Goal: Download file/media

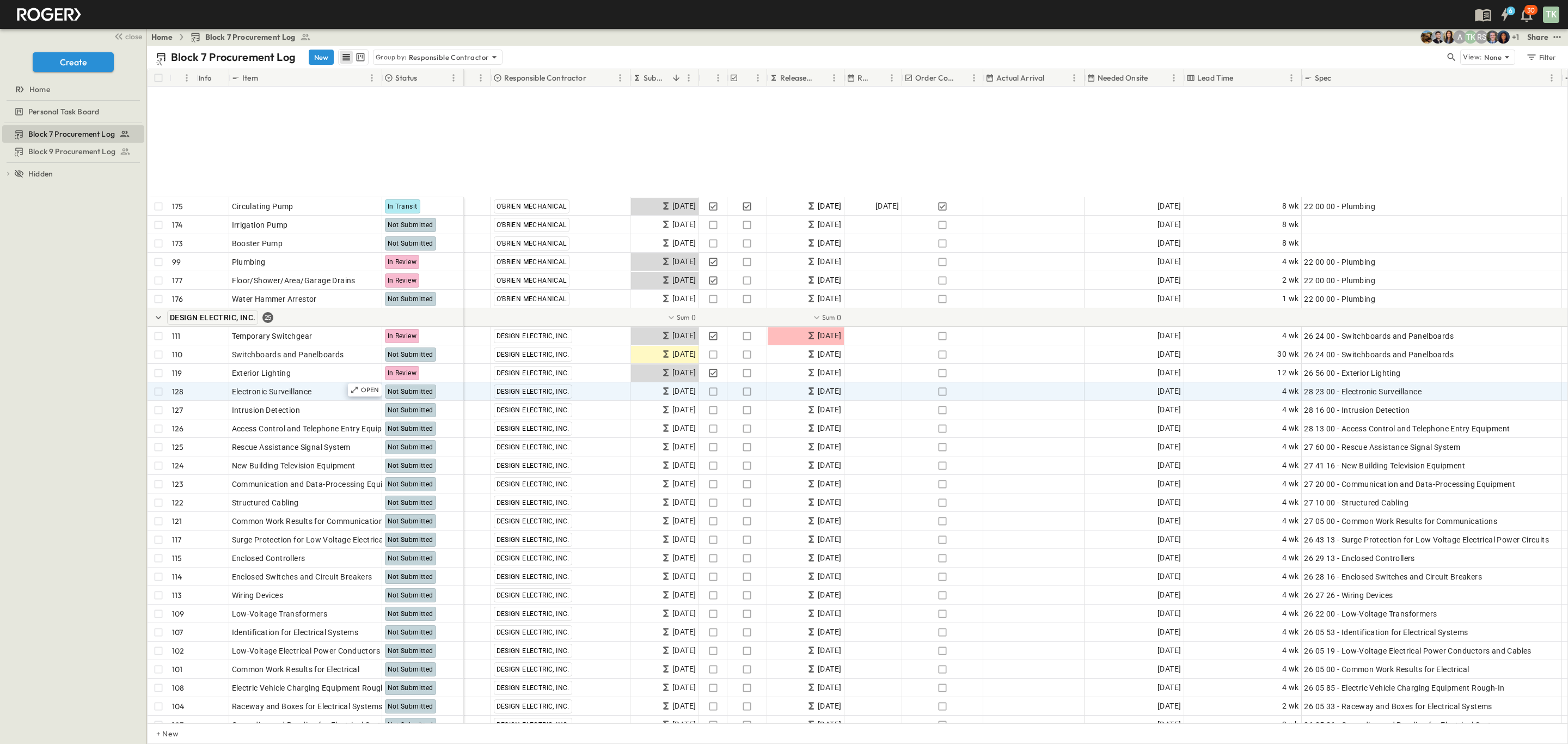
scroll to position [3104, 0]
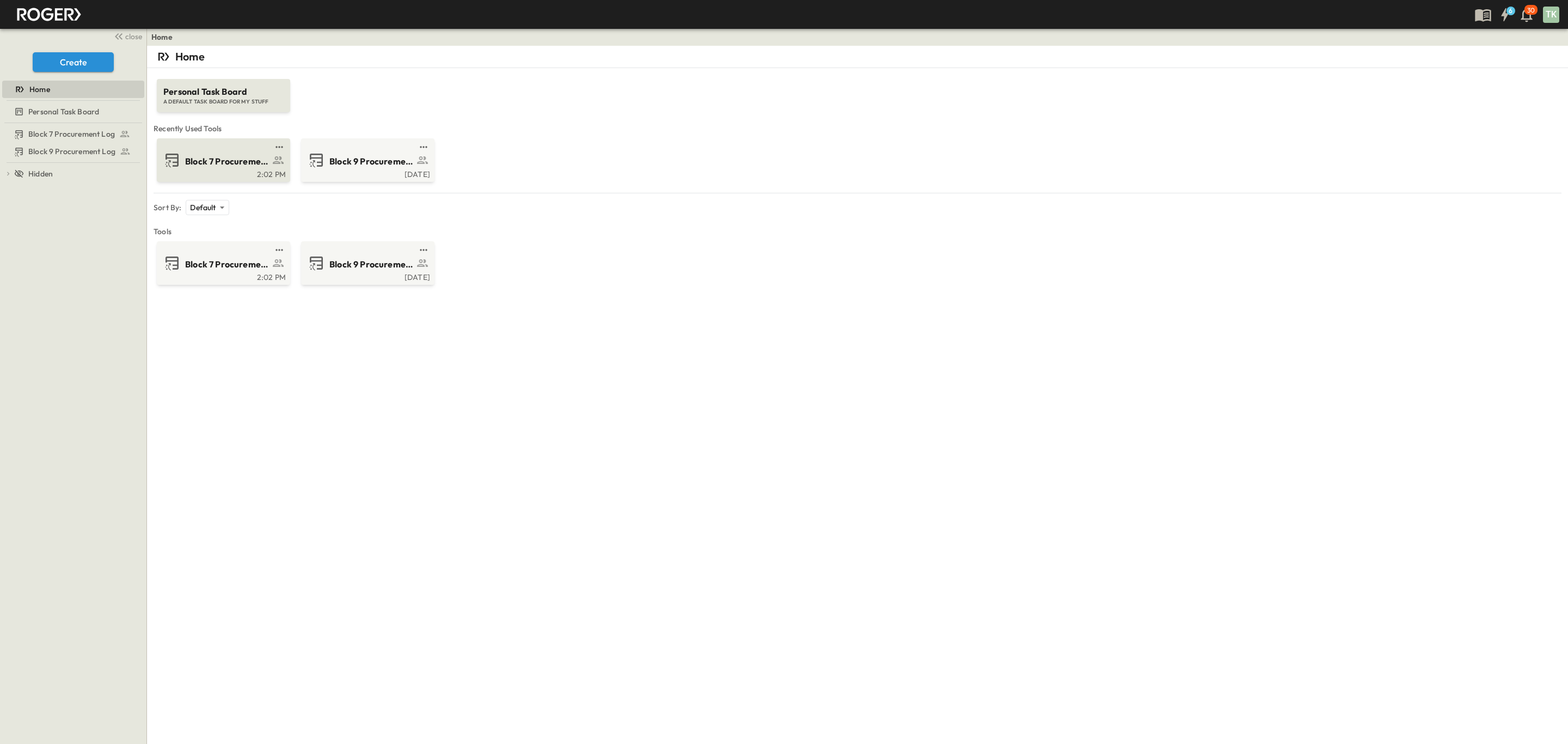
click at [214, 154] on div "Block 7 Procurement Log" at bounding box center [238, 160] width 106 height 15
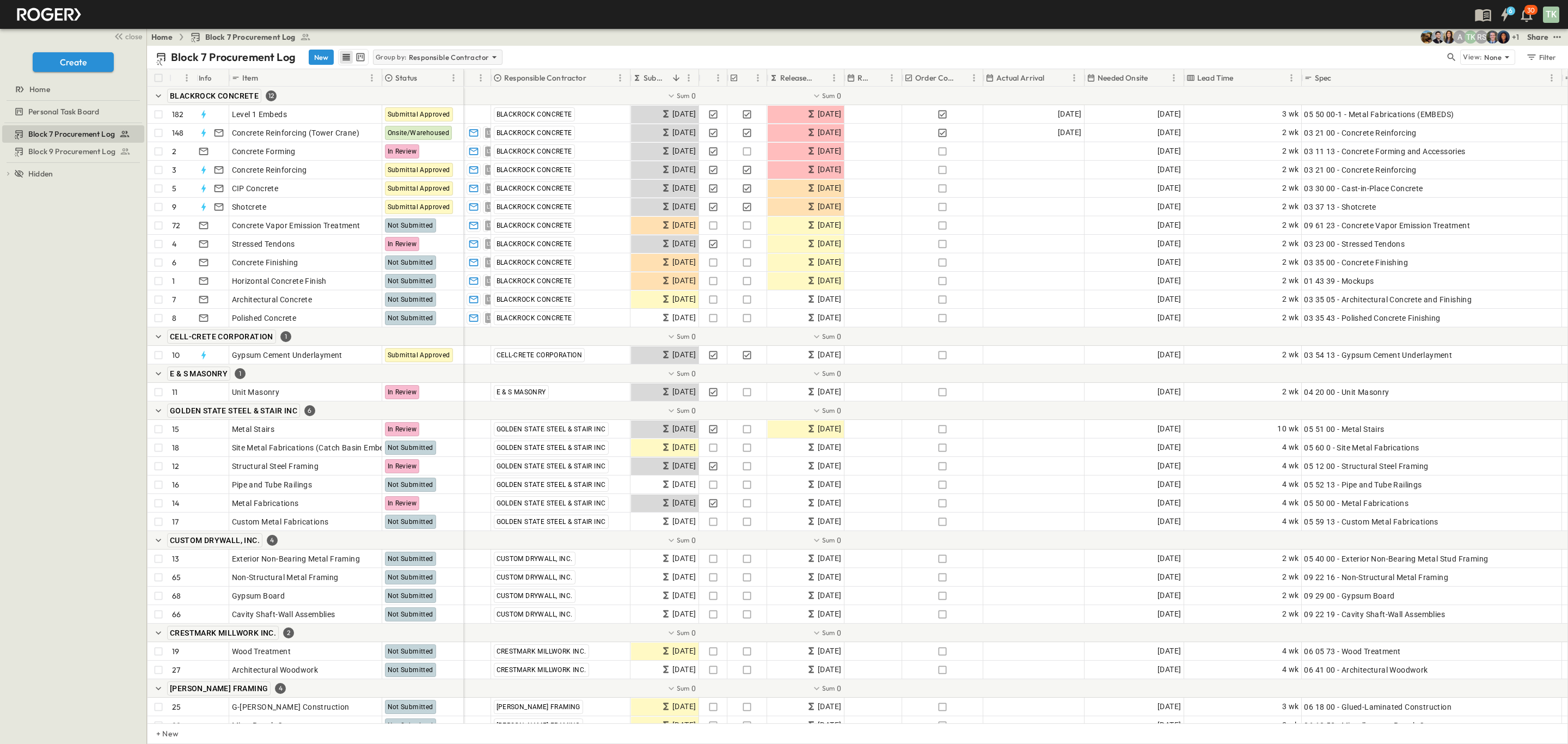
click at [415, 65] on div "Group by: Responsible Contractor" at bounding box center [438, 57] width 130 height 15
click at [577, 51] on div "Block 7 Procurement Log New Group by: Responsible Contractor" at bounding box center [800, 57] width 1289 height 16
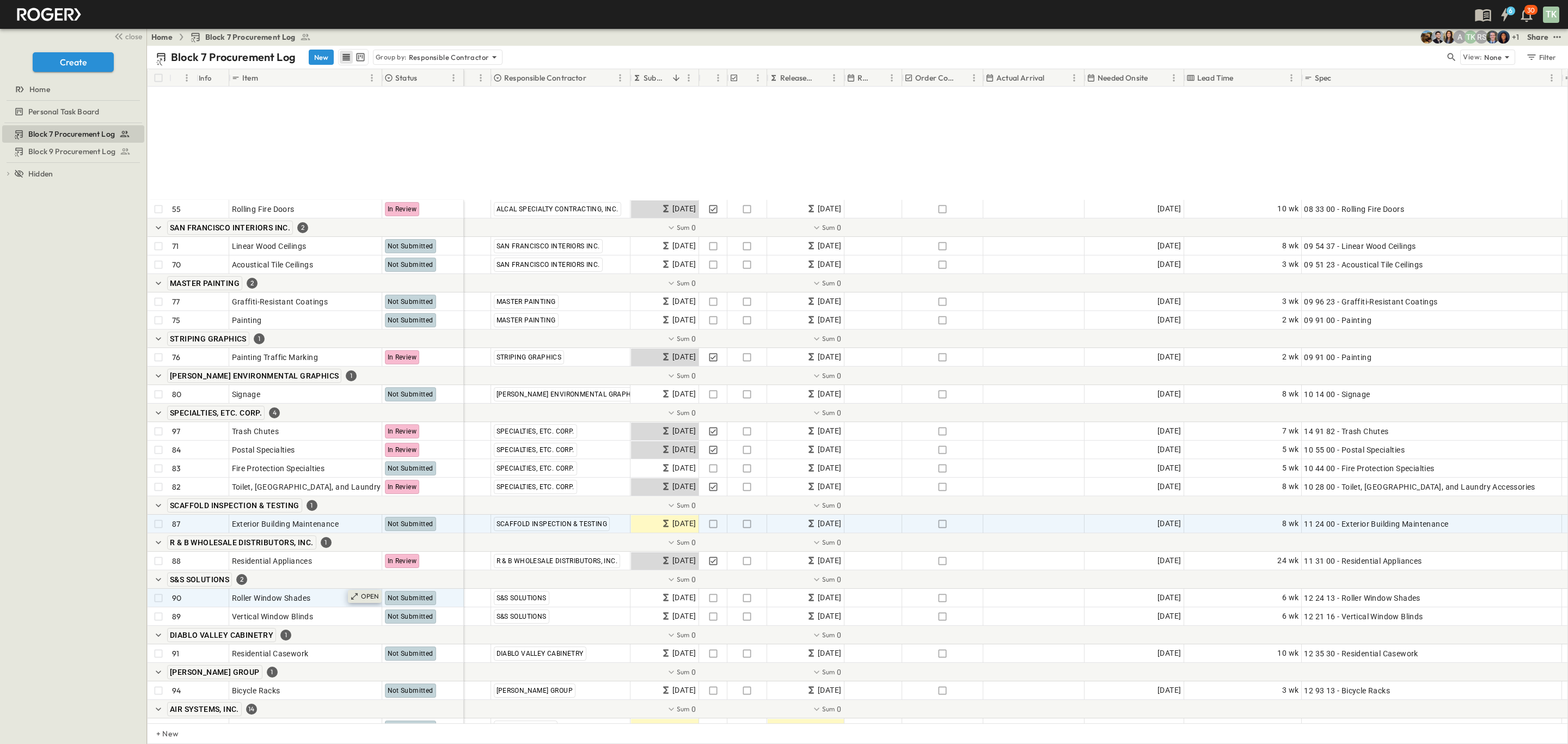
scroll to position [2124, 0]
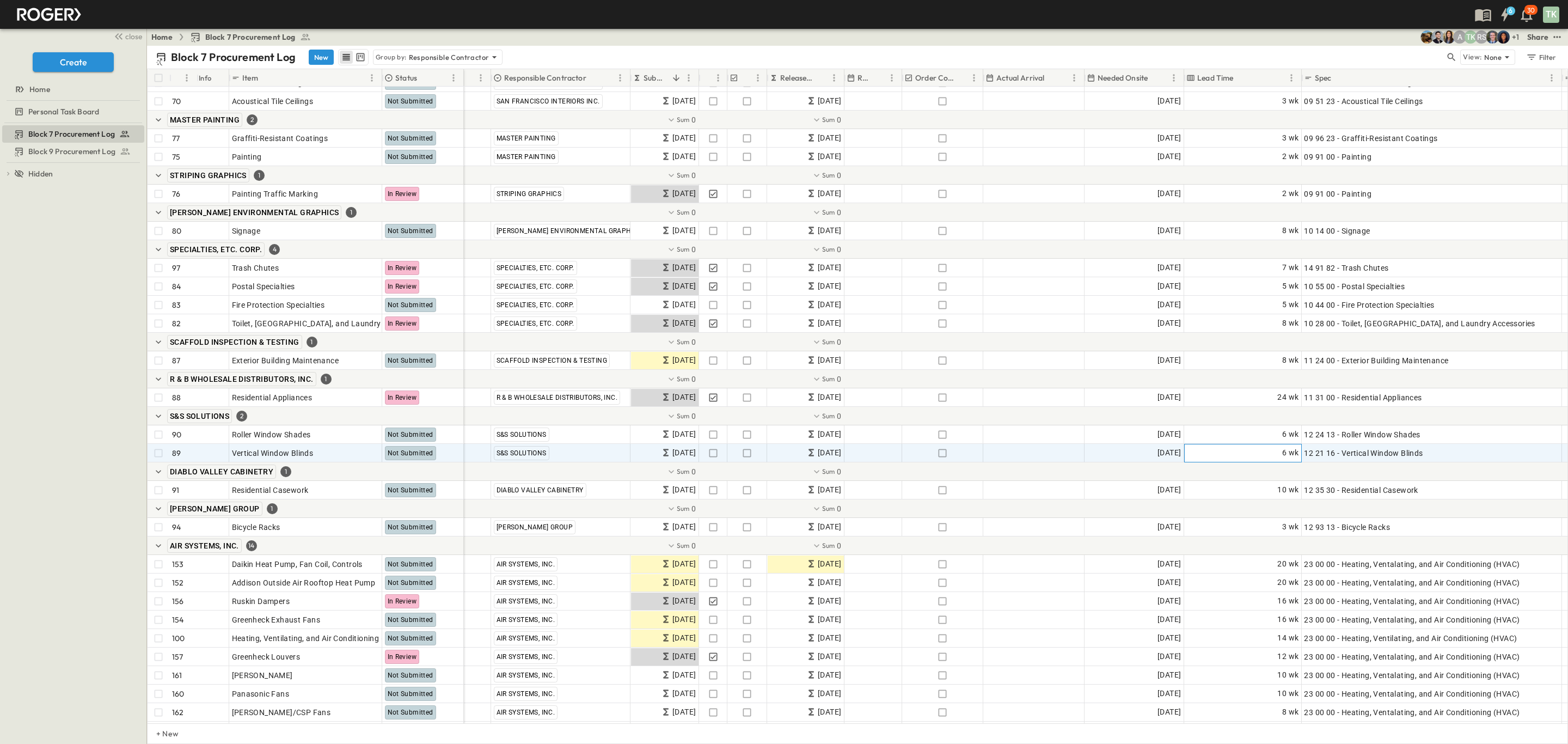
click at [1239, 454] on div "6 wk" at bounding box center [1242, 453] width 116 height 18
type input "*"
click at [62, 463] on div "Block 7 Procurement Log Block 9 Procurement Log To pick up a draggable item, pr…" at bounding box center [73, 433] width 147 height 621
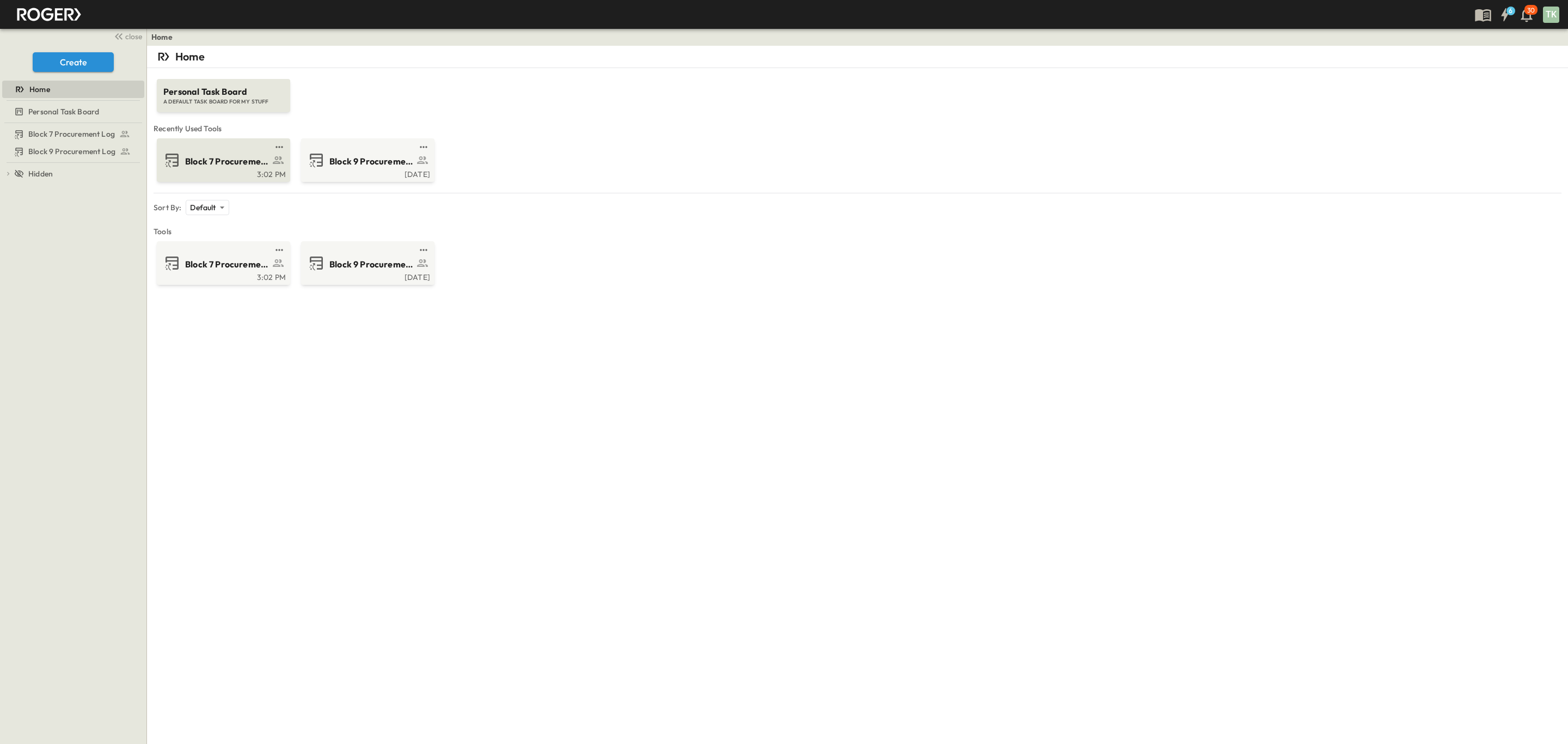
click at [197, 163] on span "Block 7 Procurement Log" at bounding box center [227, 161] width 85 height 13
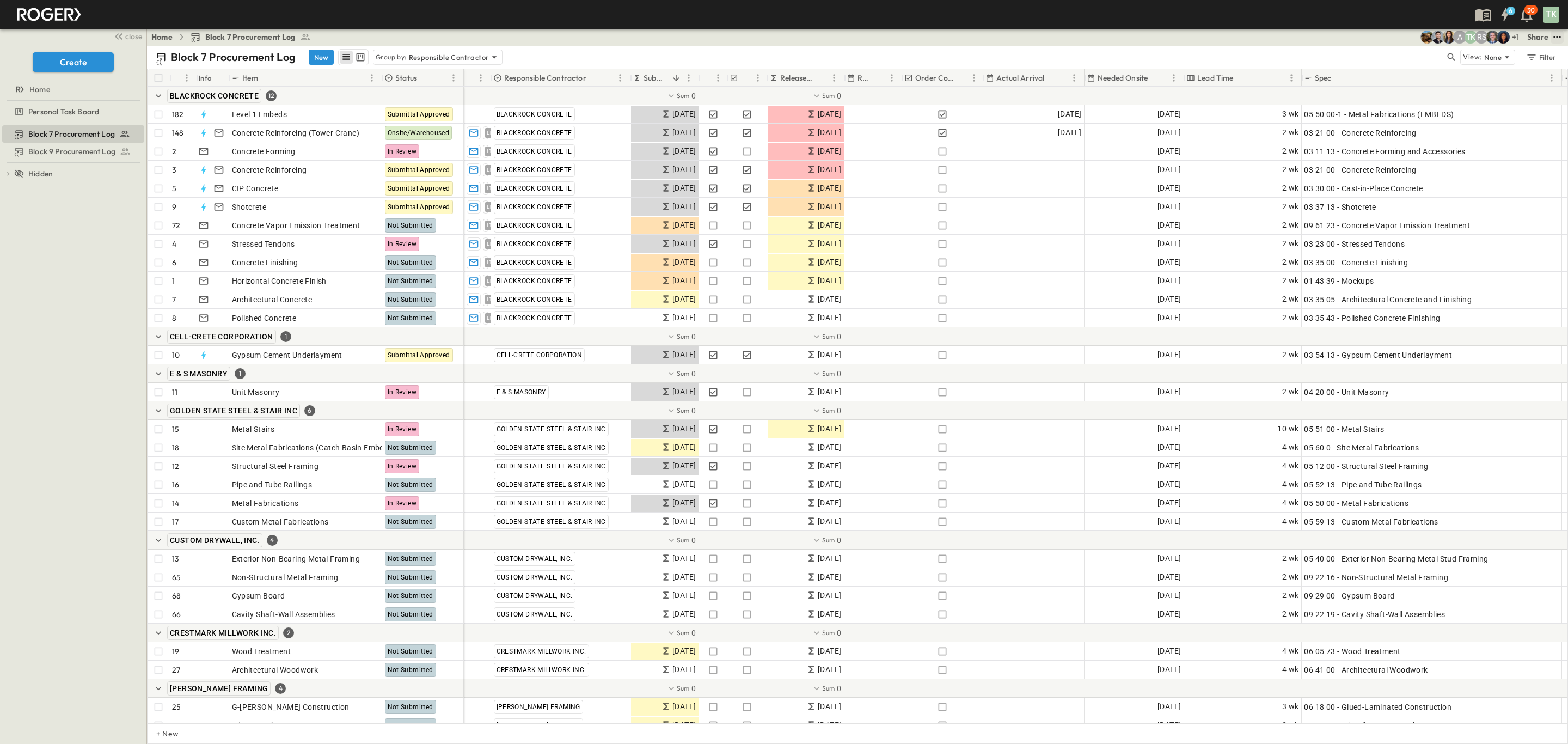
click at [1556, 38] on icon "test" at bounding box center [1557, 37] width 7 height 2
click at [1457, 151] on span "PDF" at bounding box center [1450, 150] width 15 height 11
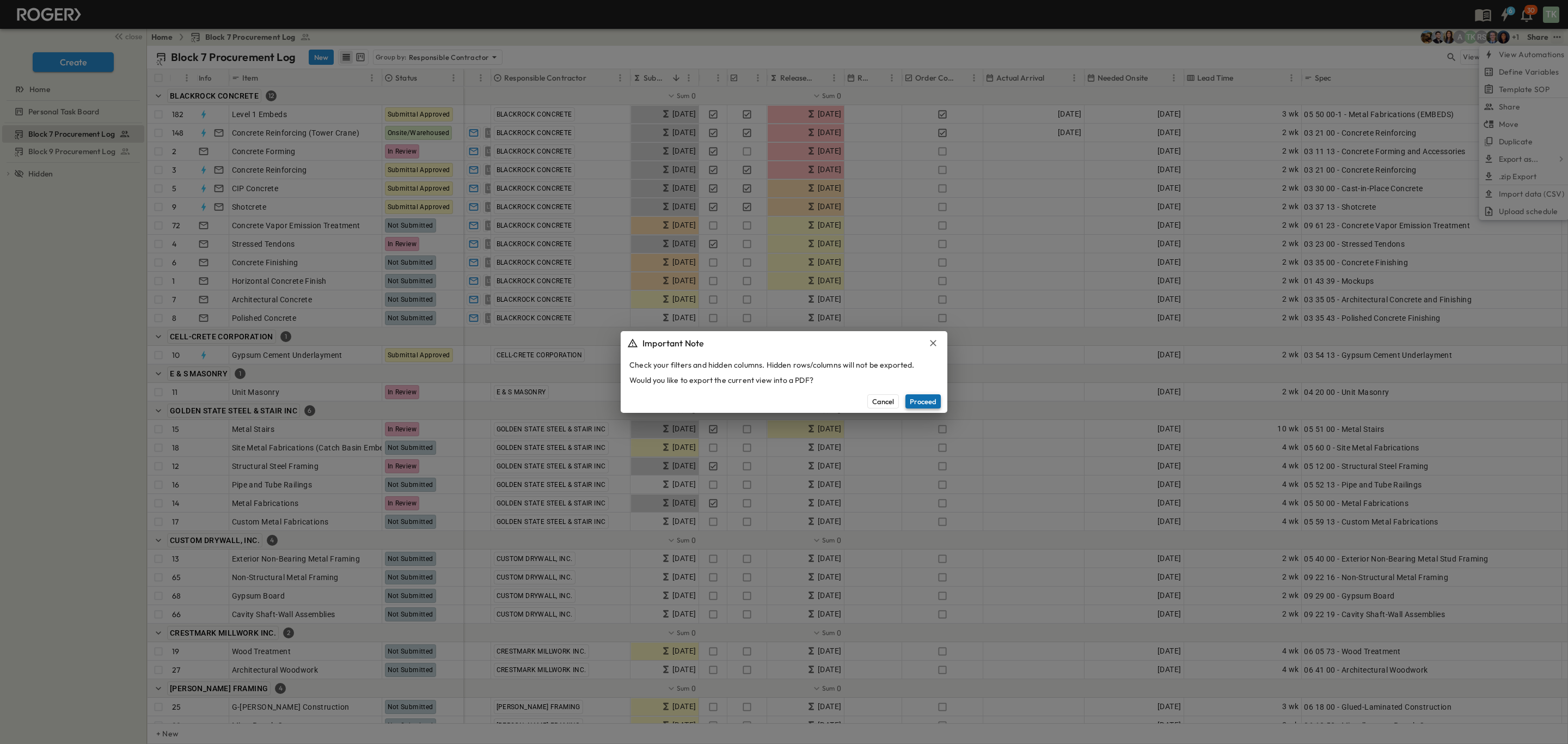
click at [923, 404] on button "Proceed" at bounding box center [923, 401] width 35 height 14
